Goal: Task Accomplishment & Management: Manage account settings

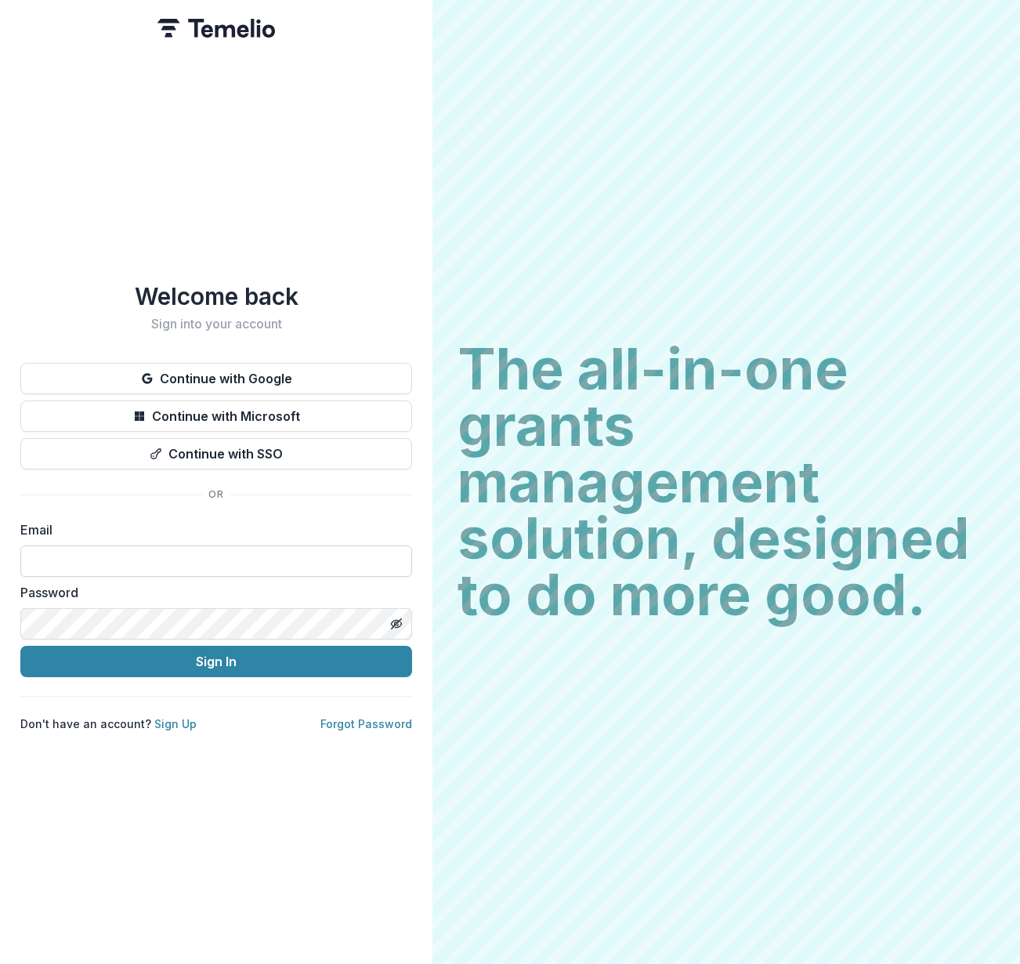
click at [125, 564] on input at bounding box center [216, 561] width 392 height 31
paste input "**********"
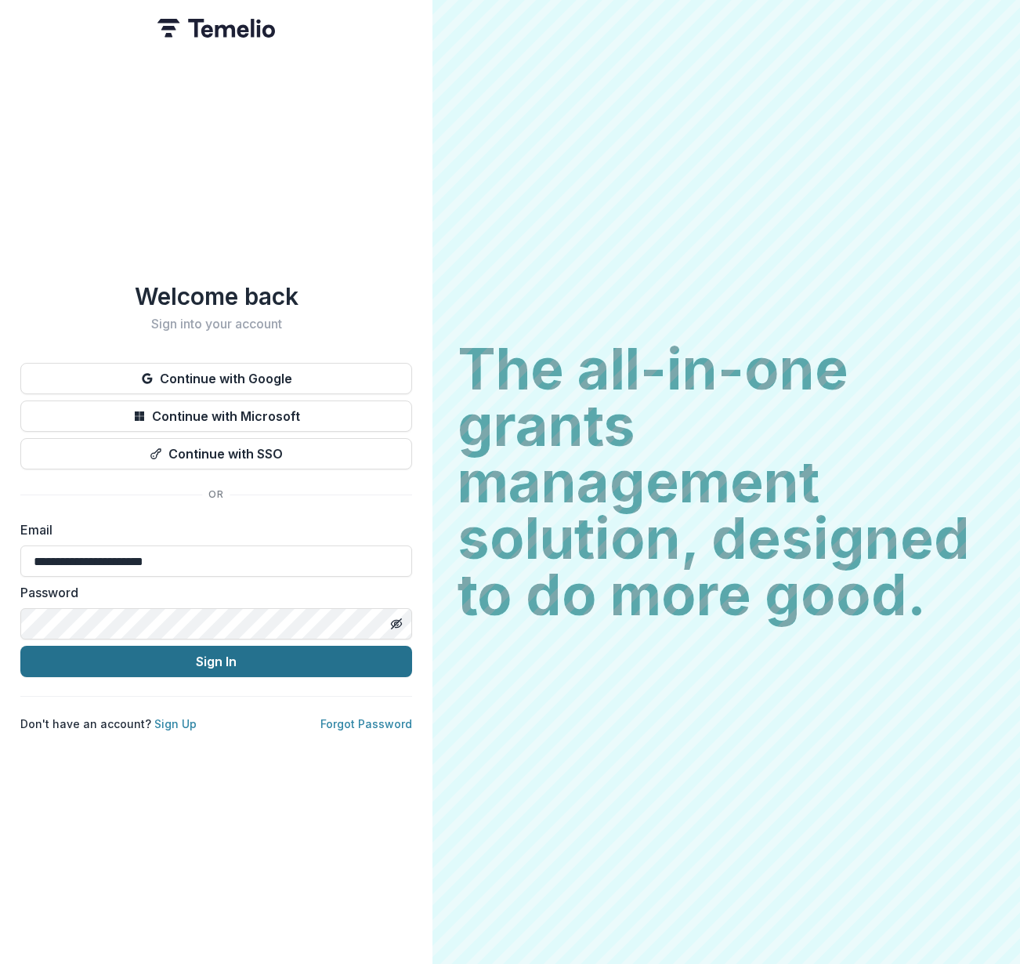
type input "**********"
click at [181, 662] on button "Sign In" at bounding box center [216, 661] width 392 height 31
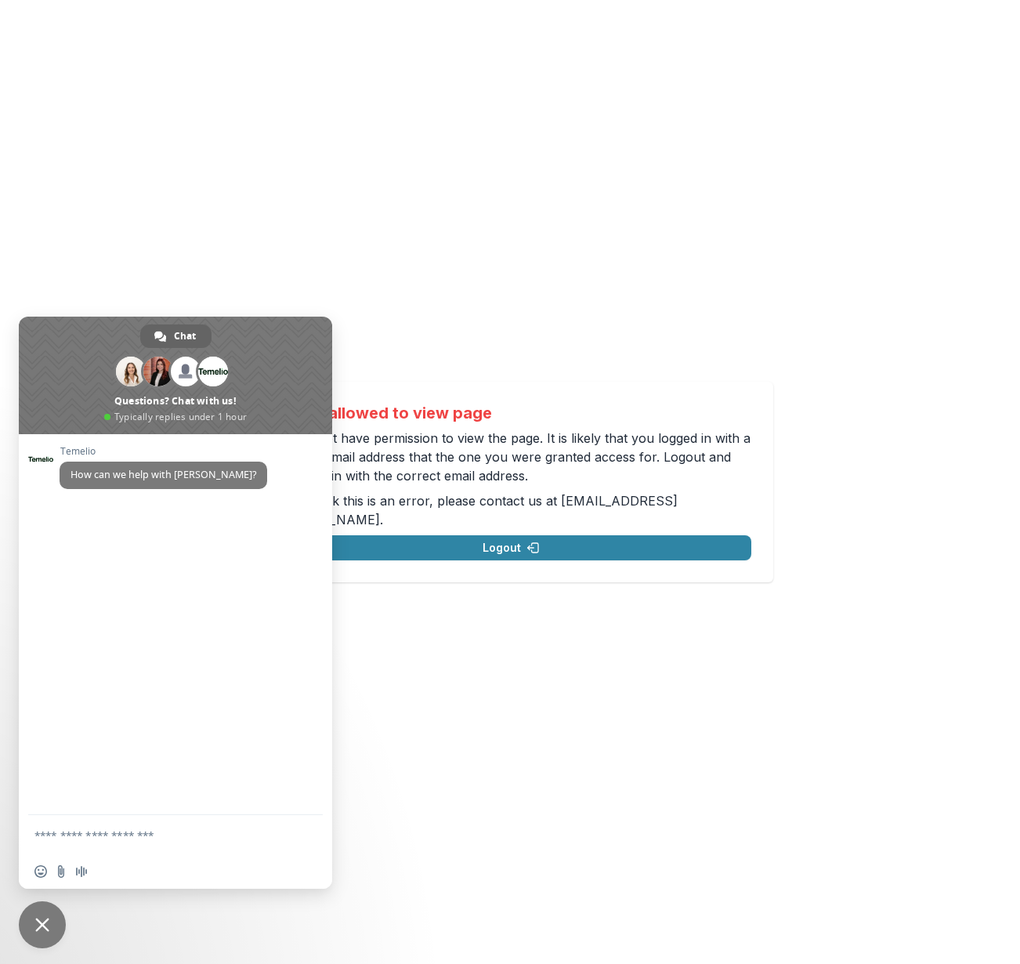
click at [42, 930] on span "Close chat" at bounding box center [42, 925] width 14 height 14
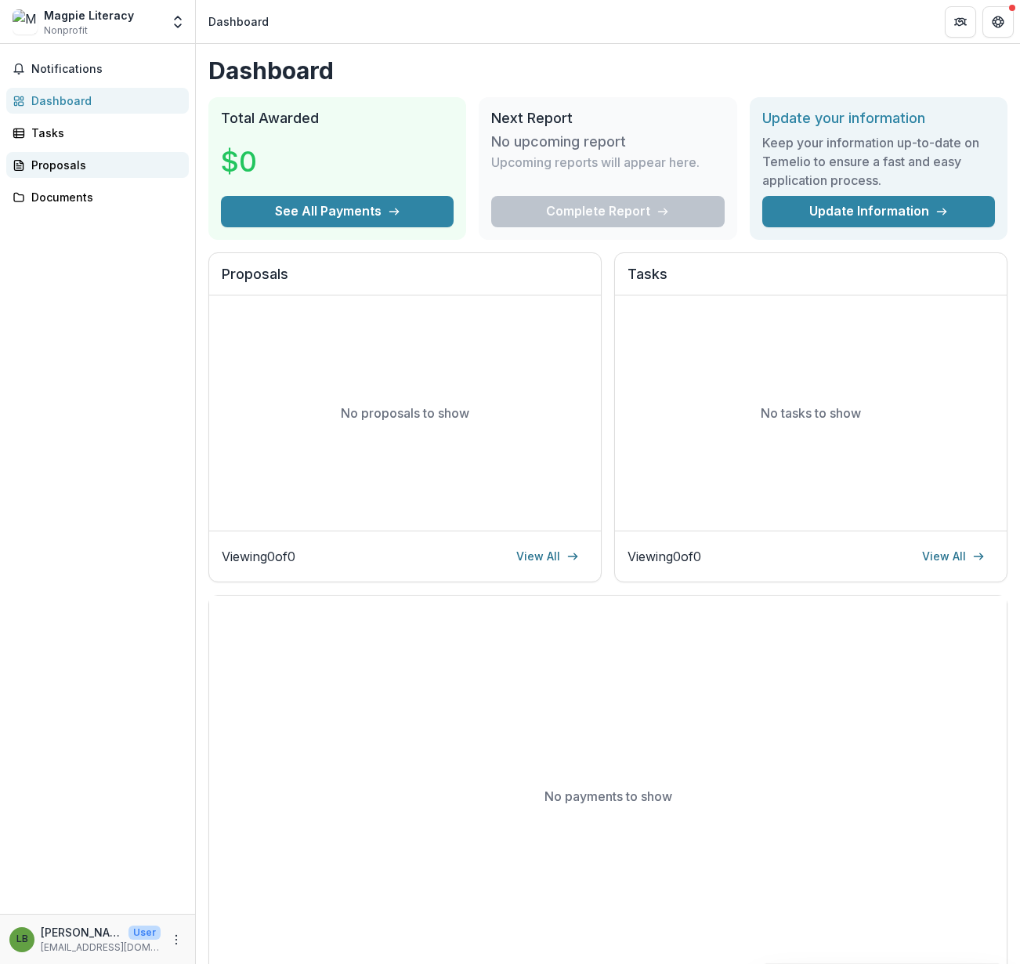
click at [57, 163] on div "Proposals" at bounding box center [103, 165] width 145 height 16
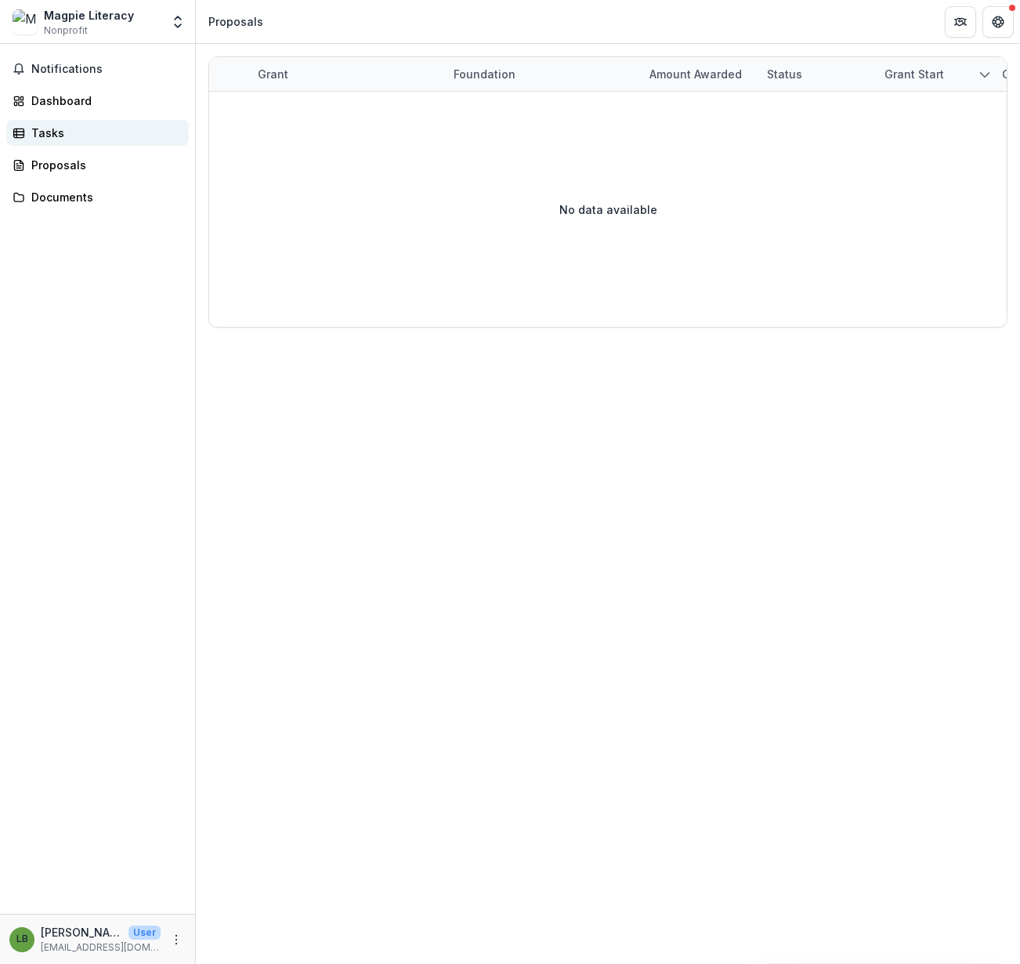
click at [51, 132] on div "Tasks" at bounding box center [103, 133] width 145 height 16
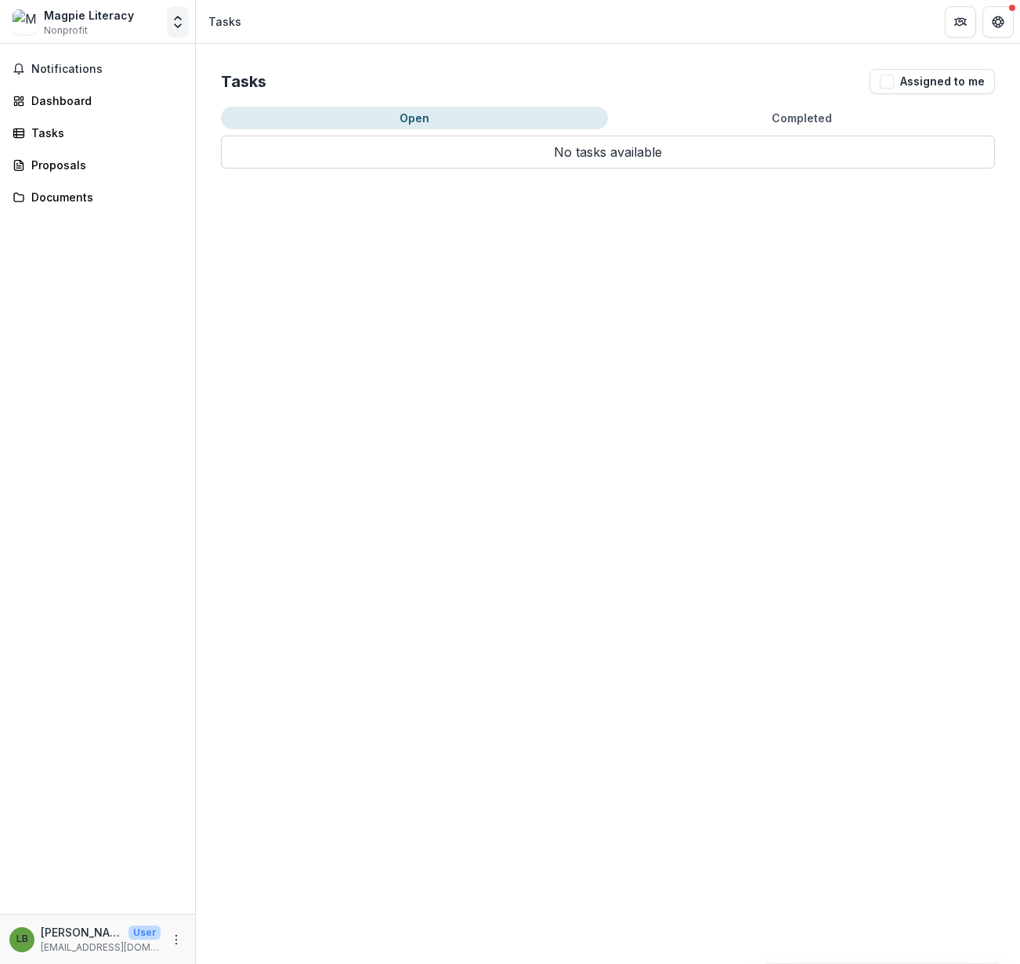
click at [170, 22] on icon "Open entity switcher" at bounding box center [178, 22] width 16 height 16
click at [61, 67] on link "Team Settings" at bounding box center [98, 61] width 188 height 26
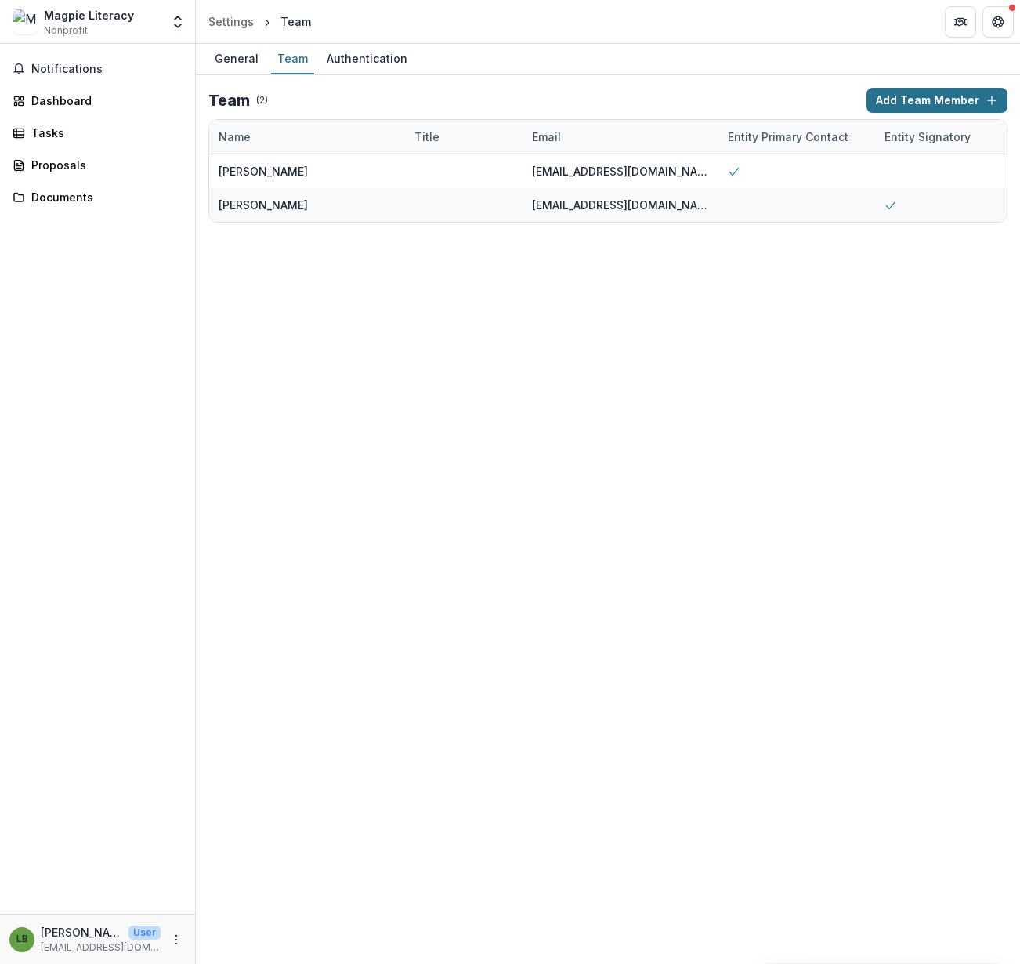
click at [956, 105] on button "Add Team Member" at bounding box center [937, 100] width 141 height 25
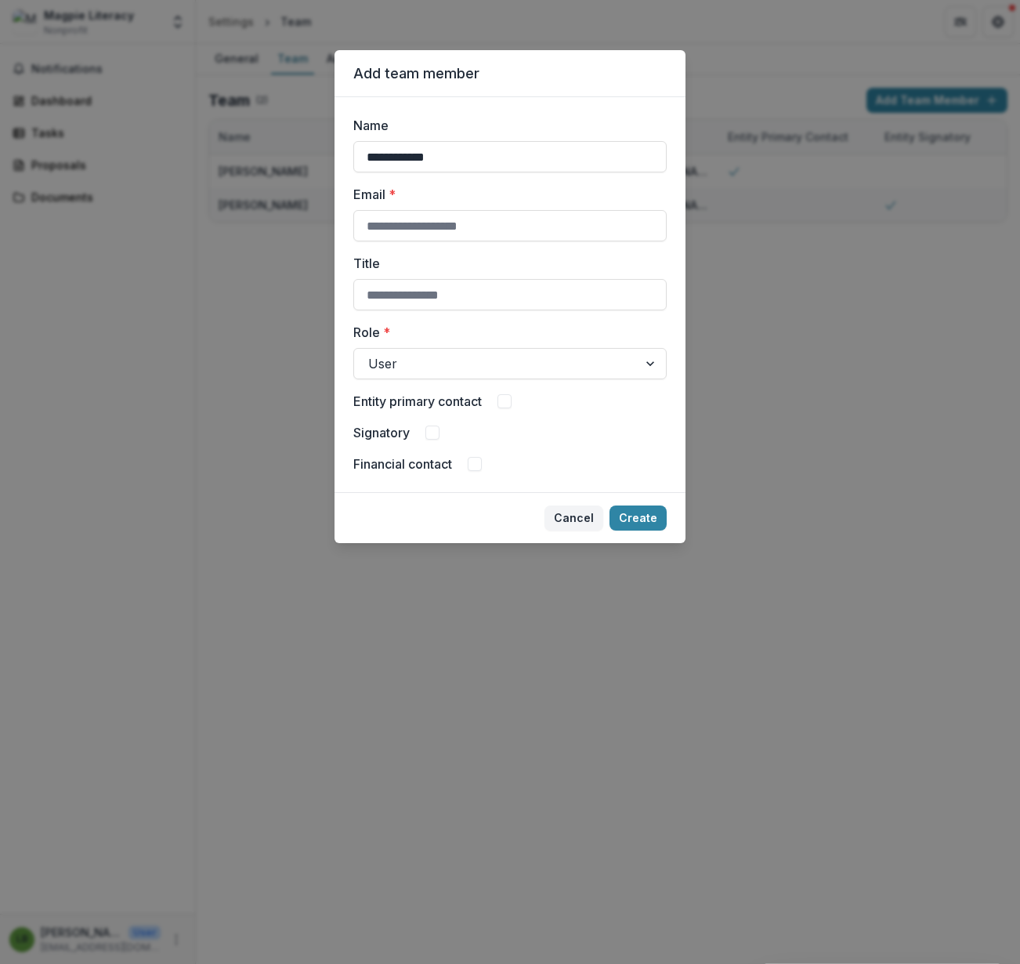
type input "**********"
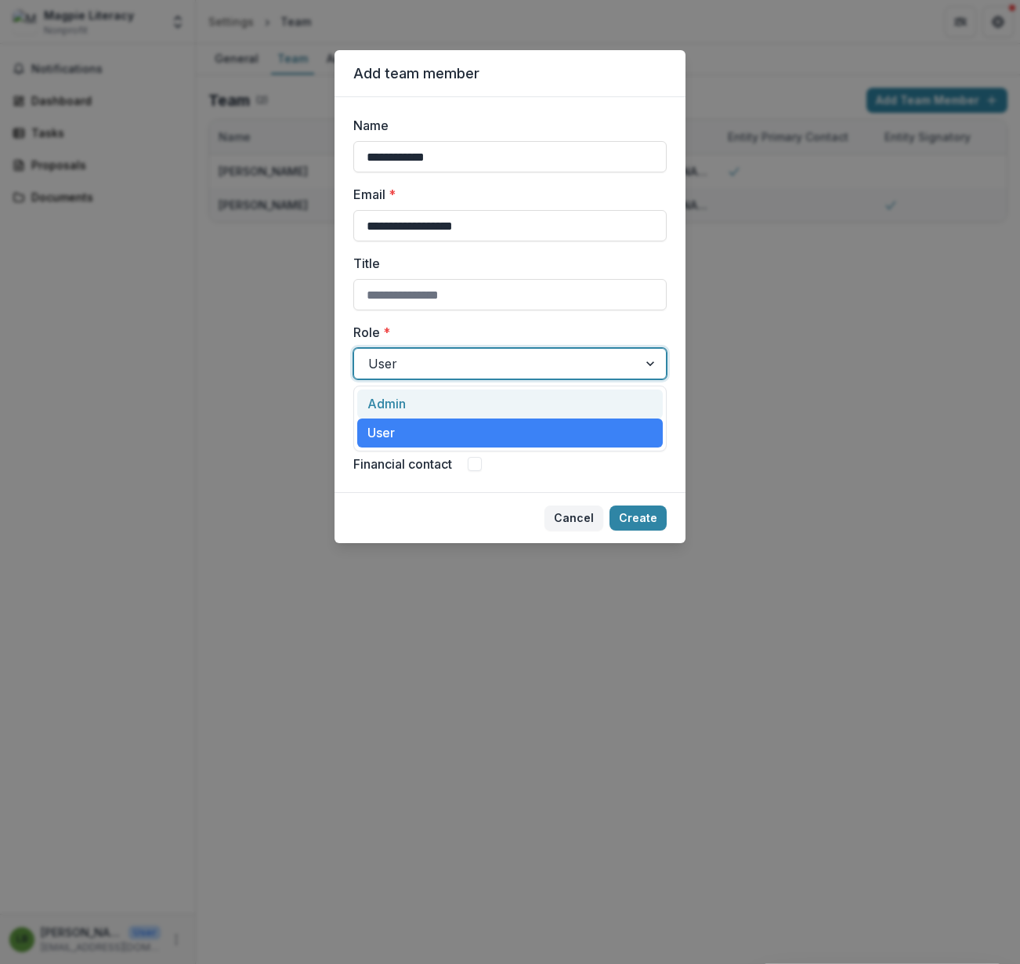
click at [578, 366] on div at bounding box center [496, 364] width 256 height 22
click at [516, 411] on div "Admin" at bounding box center [510, 404] width 306 height 29
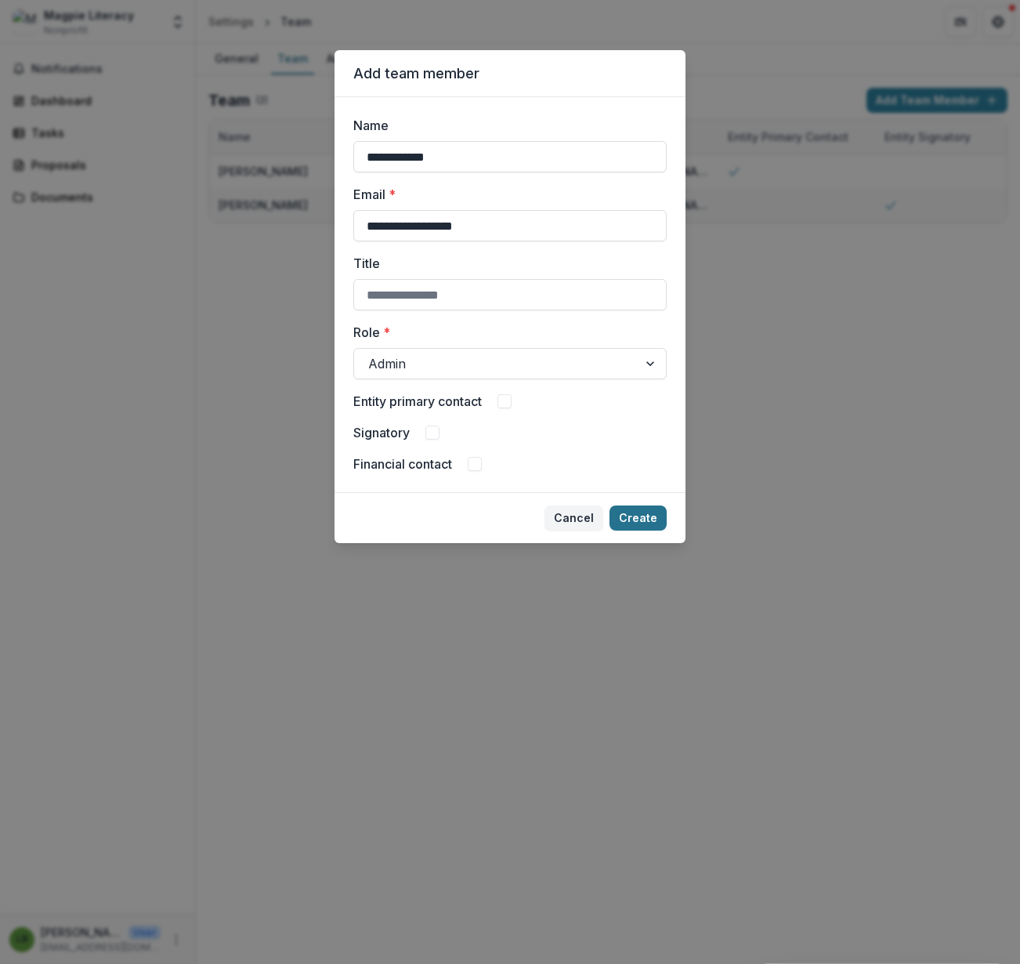
click at [654, 527] on button "Create" at bounding box center [638, 518] width 57 height 25
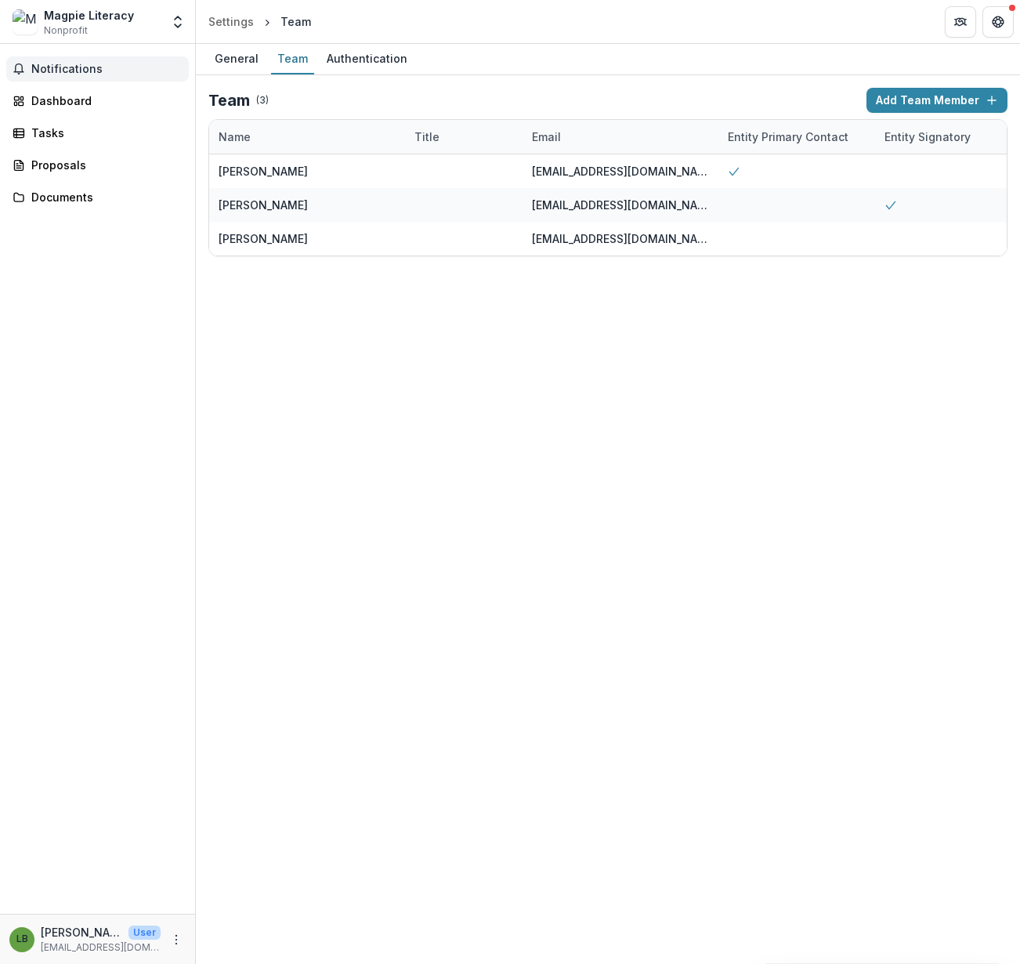
click at [50, 71] on span "Notifications" at bounding box center [106, 69] width 151 height 13
click at [46, 104] on div "Dashboard" at bounding box center [103, 100] width 145 height 16
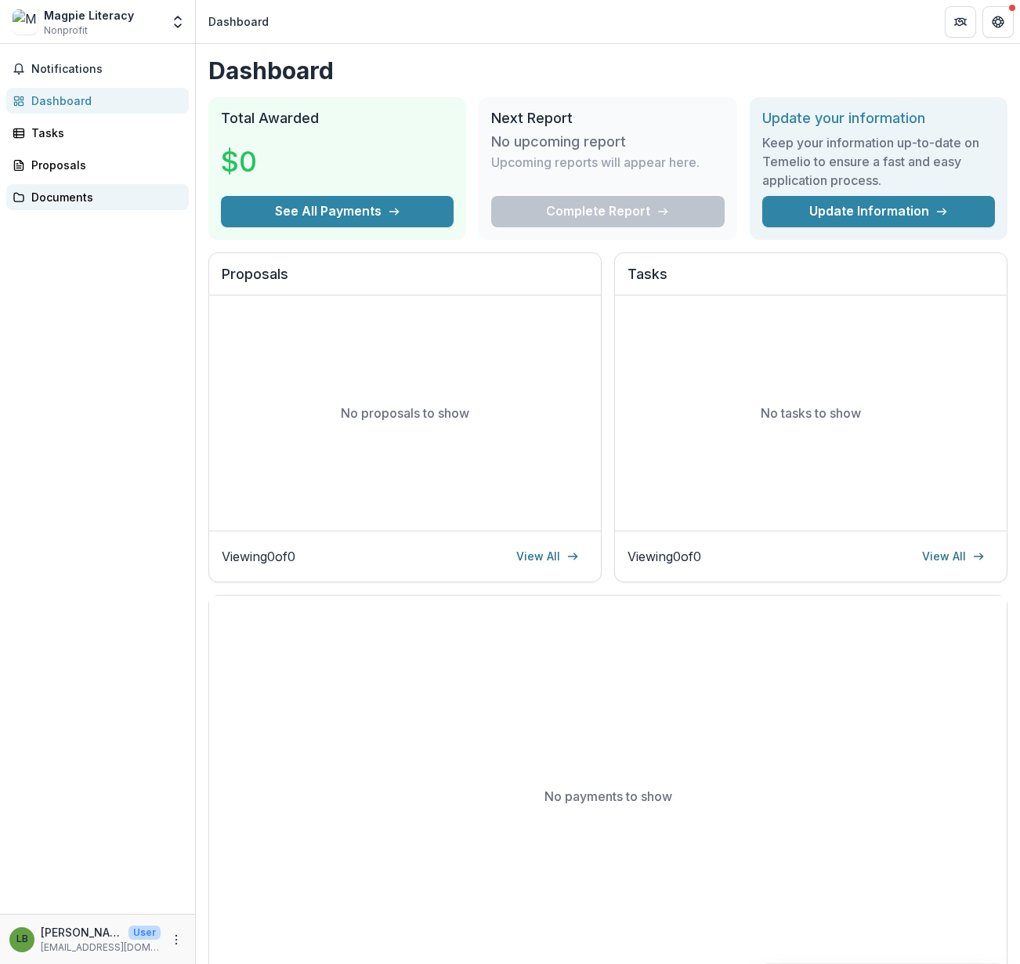
click at [53, 198] on div "Documents" at bounding box center [103, 197] width 145 height 16
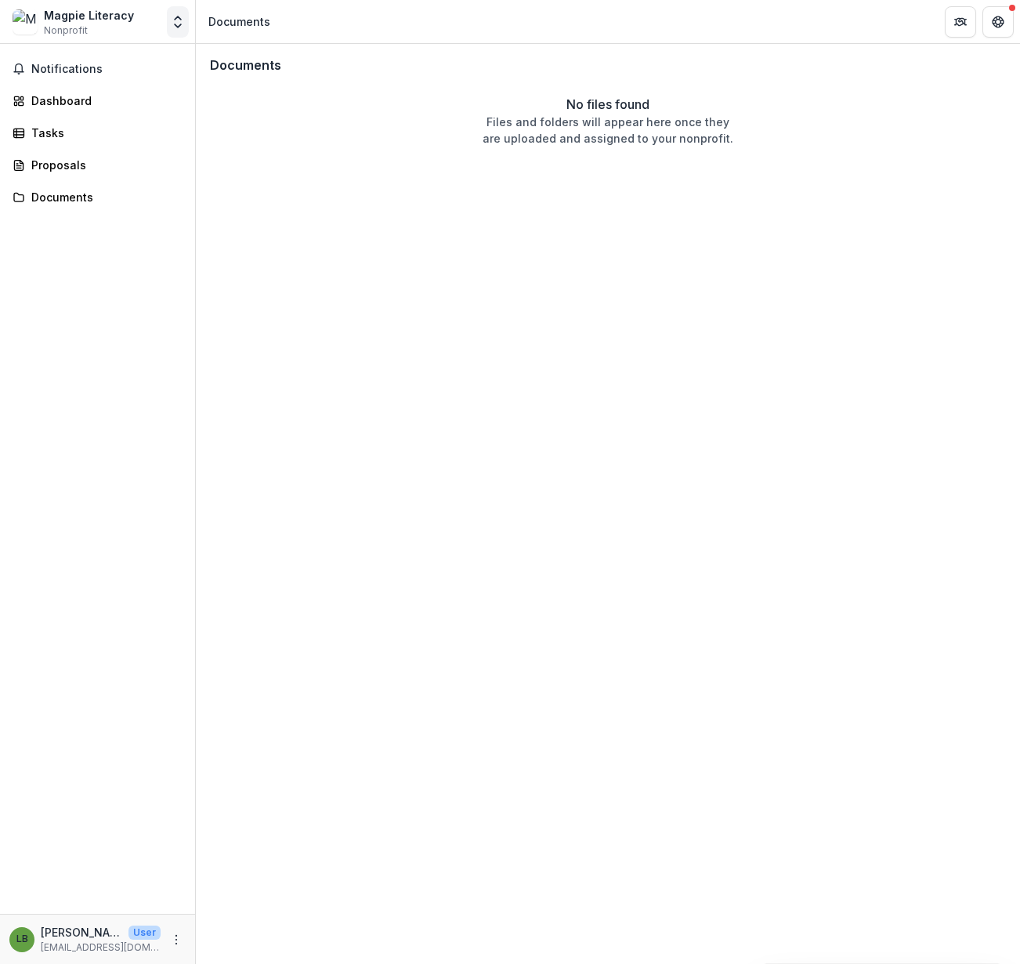
click at [179, 24] on icon "Open entity switcher" at bounding box center [178, 22] width 16 height 16
click at [77, 85] on link "Settings" at bounding box center [98, 87] width 188 height 26
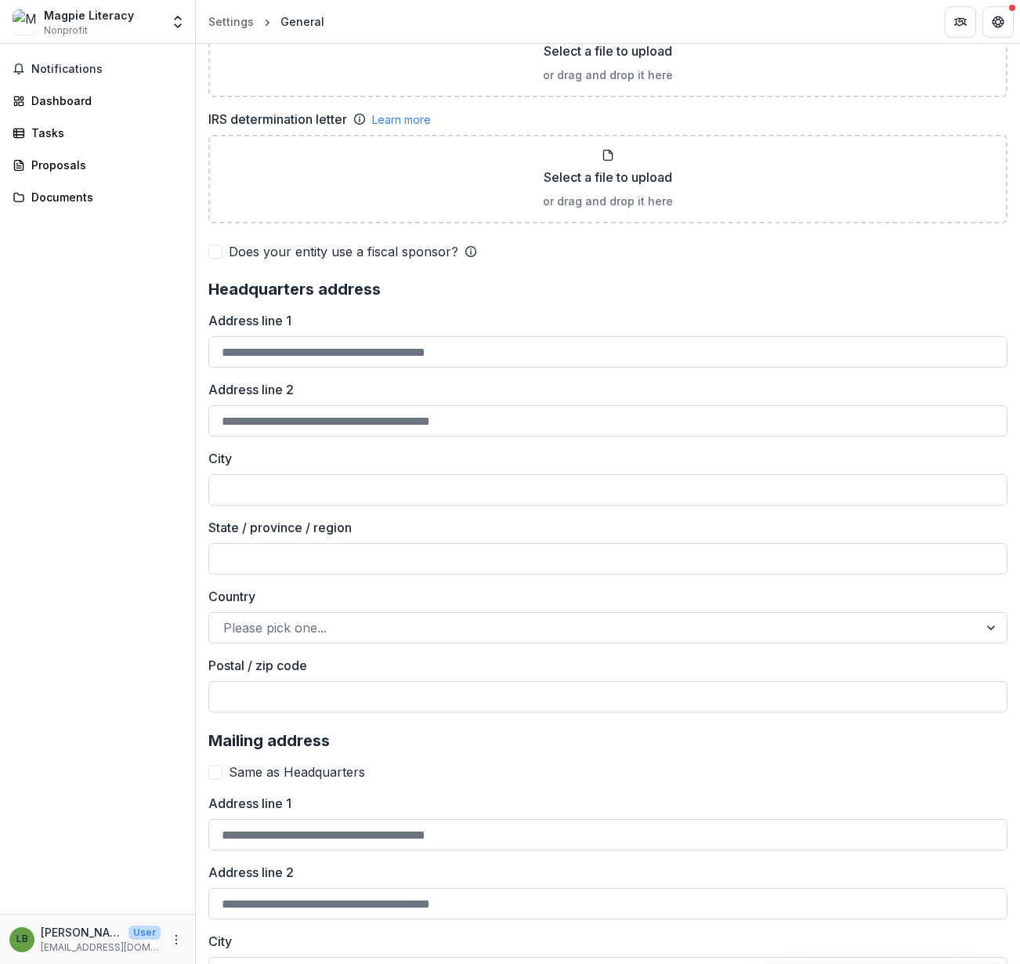
scroll to position [1346, 0]
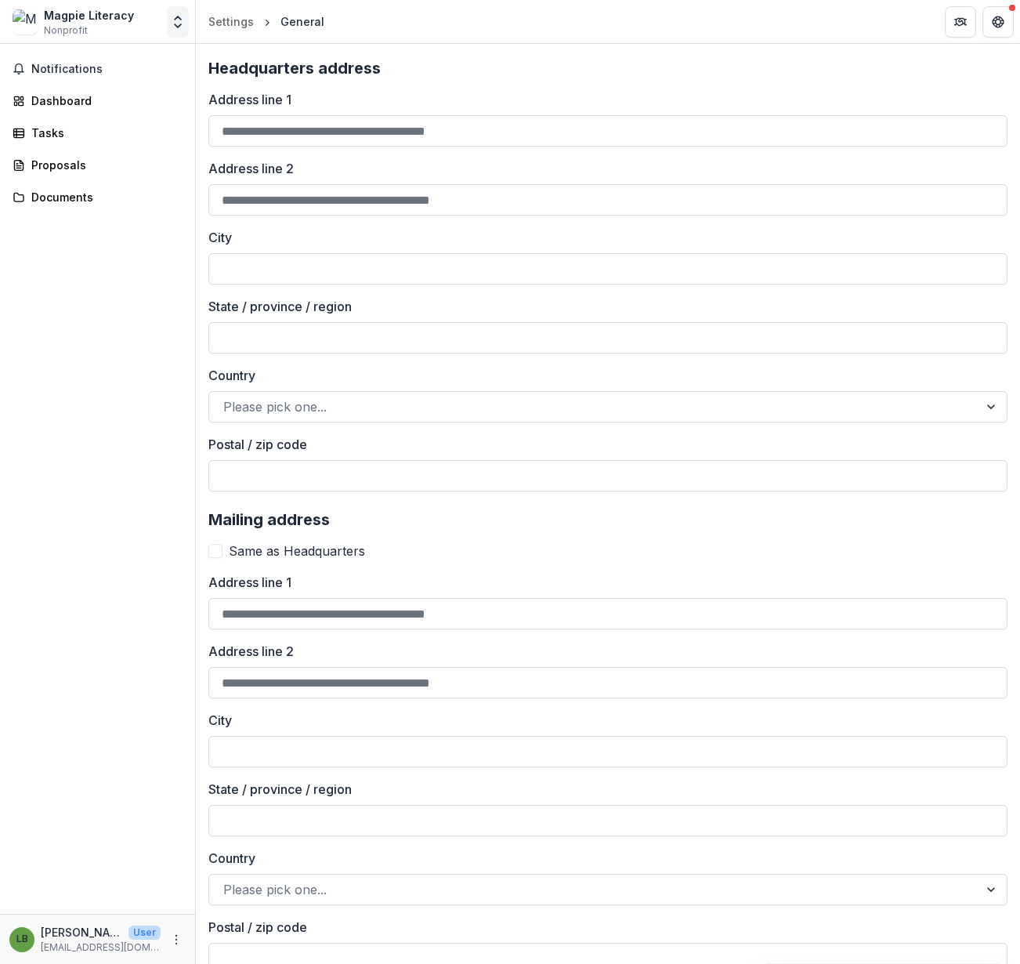
click at [179, 18] on polyline "Open entity switcher" at bounding box center [178, 17] width 6 height 3
click at [121, 63] on link "Team Settings" at bounding box center [98, 61] width 188 height 26
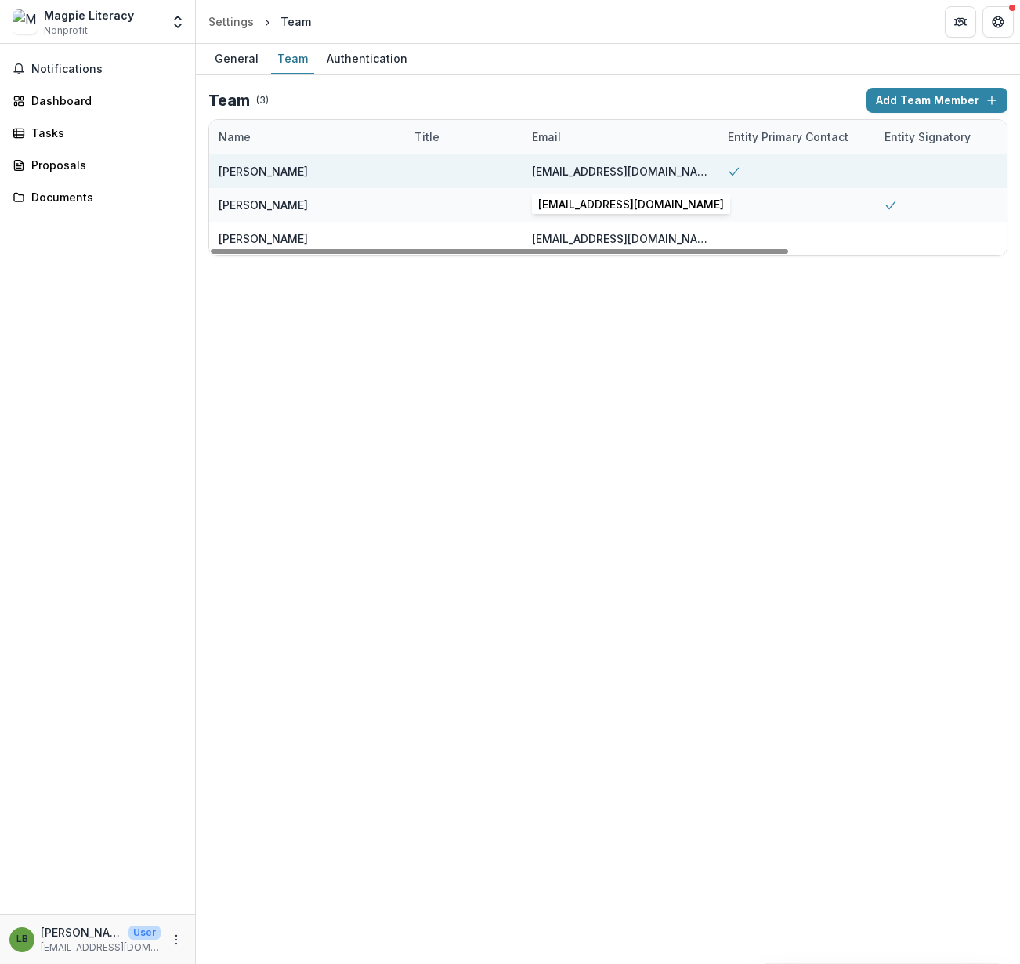
click at [643, 174] on div "lbialiswhite@magpie.org" at bounding box center [620, 171] width 177 height 16
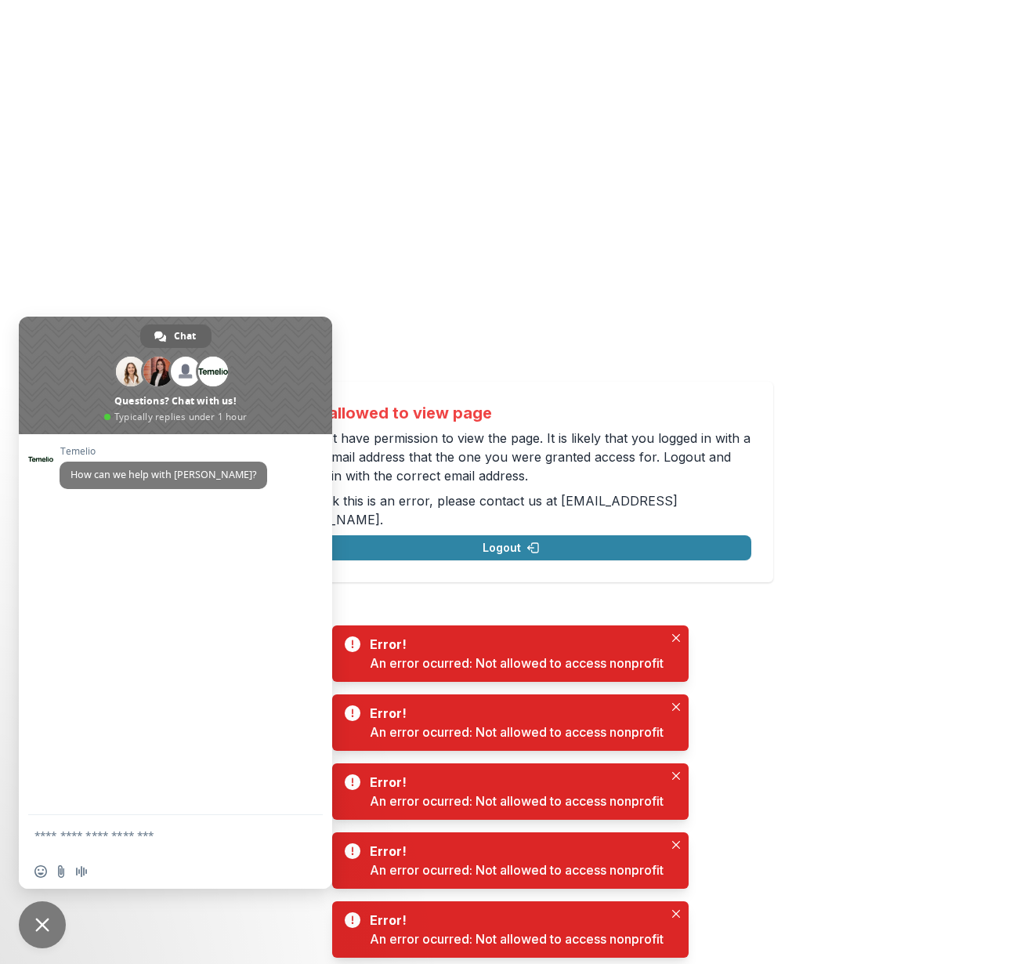
click at [38, 923] on span "Close chat" at bounding box center [42, 925] width 14 height 14
